Goal: Transaction & Acquisition: Book appointment/travel/reservation

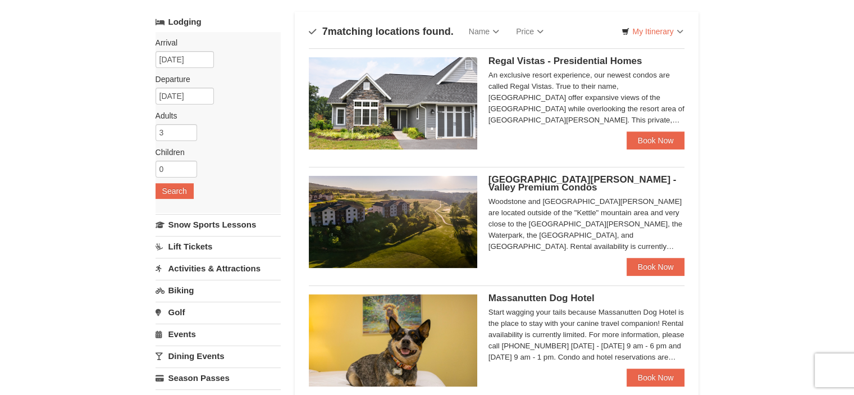
scroll to position [81, 0]
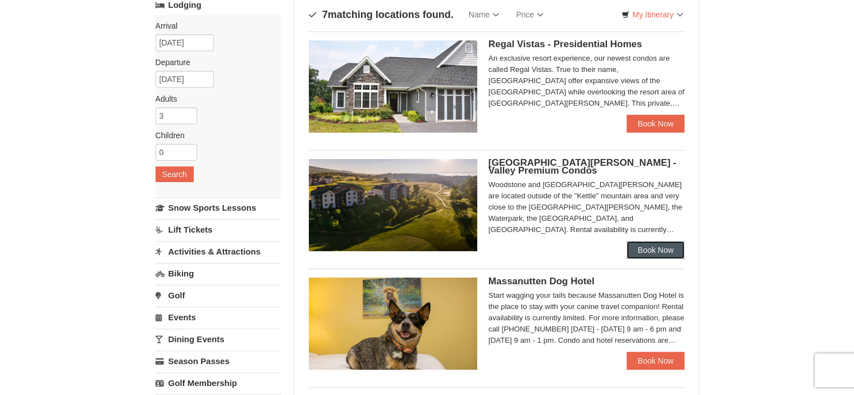
click at [647, 254] on link "Book Now" at bounding box center [655, 250] width 58 height 18
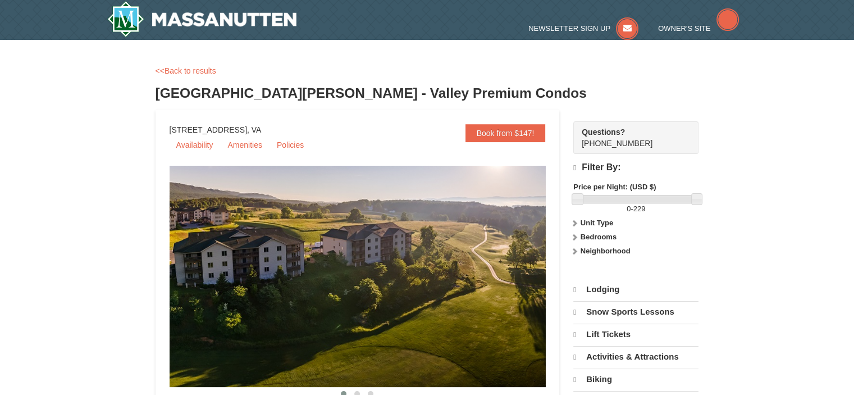
select select "9"
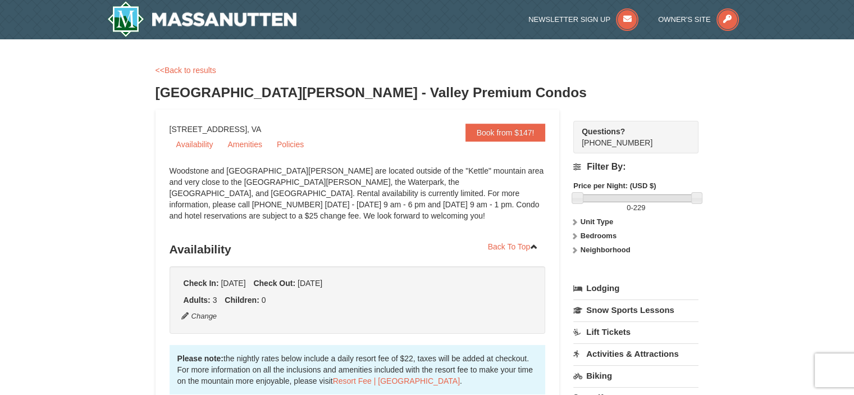
drag, startPoint x: 859, startPoint y: 40, endPoint x: 860, endPoint y: 13, distance: 26.4
